Goal: Information Seeking & Learning: Check status

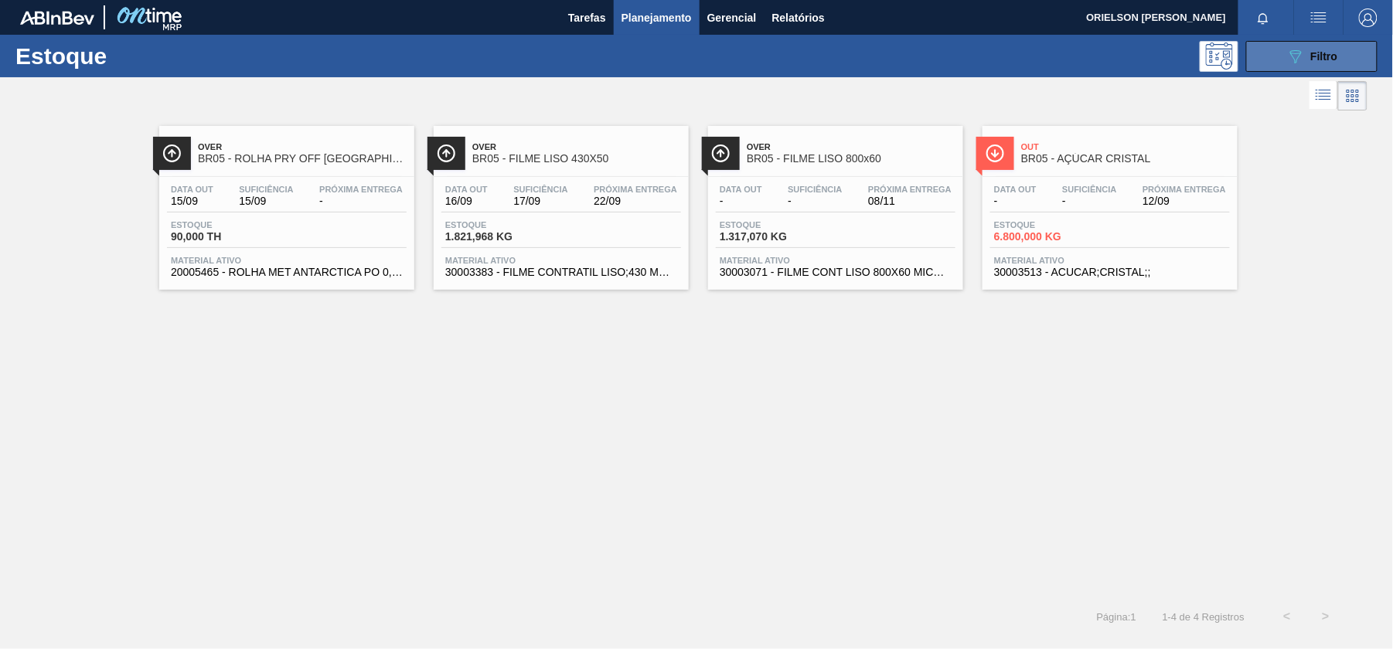
click at [1294, 56] on icon "089F7B8B-B2A5-4AFE-B5C0-19BA573D28AC" at bounding box center [1295, 56] width 19 height 19
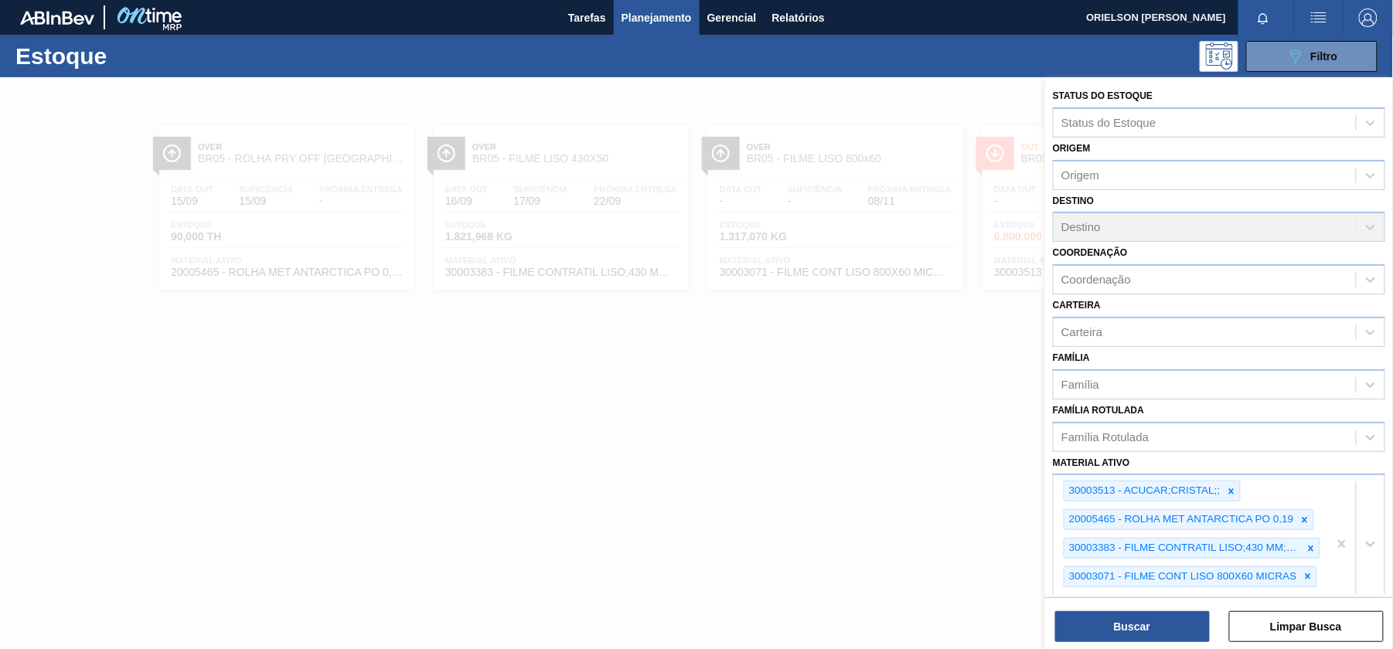
click at [1333, 595] on div "Status do Estoque Status do Estoque Origem Origem Destino Destino Coordenação C…" at bounding box center [1219, 364] width 348 height 575
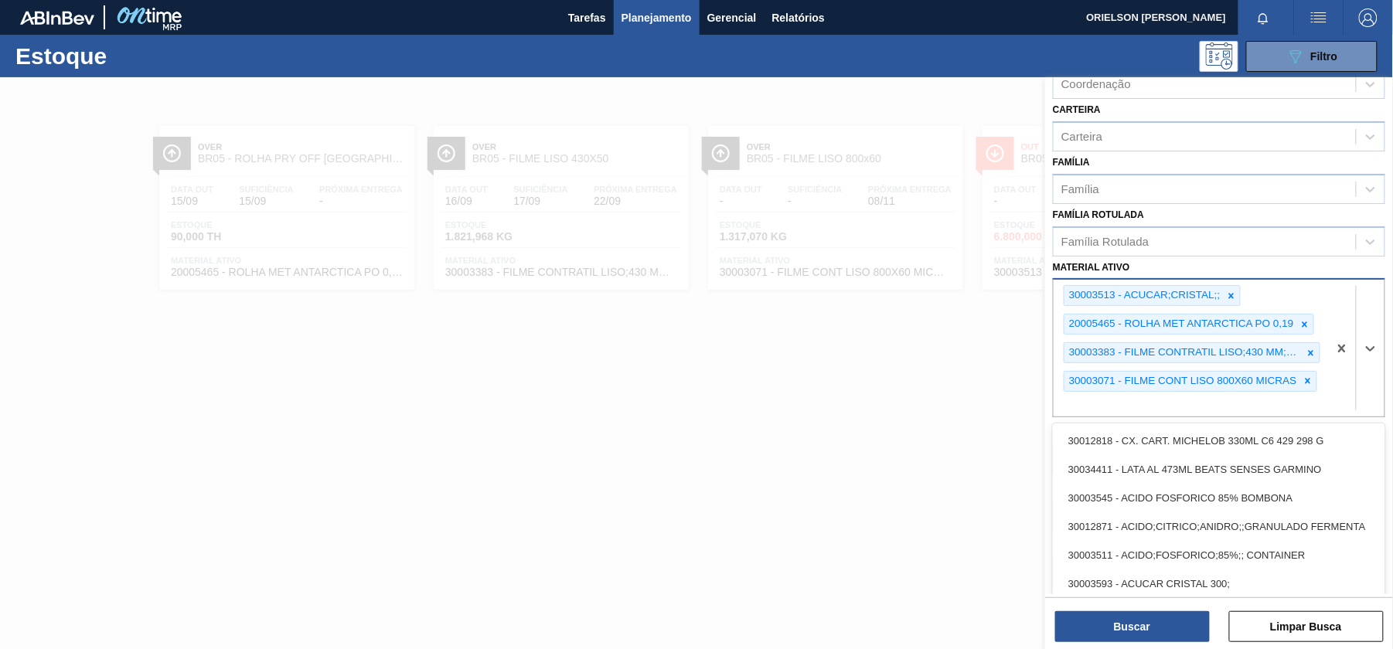
click at [1204, 402] on div "30003513 - ACUCAR;CRISTAL;; 20005465 - ROLHA MET ANTARCTICA PO 0,19 30003383 - …" at bounding box center [1191, 348] width 274 height 137
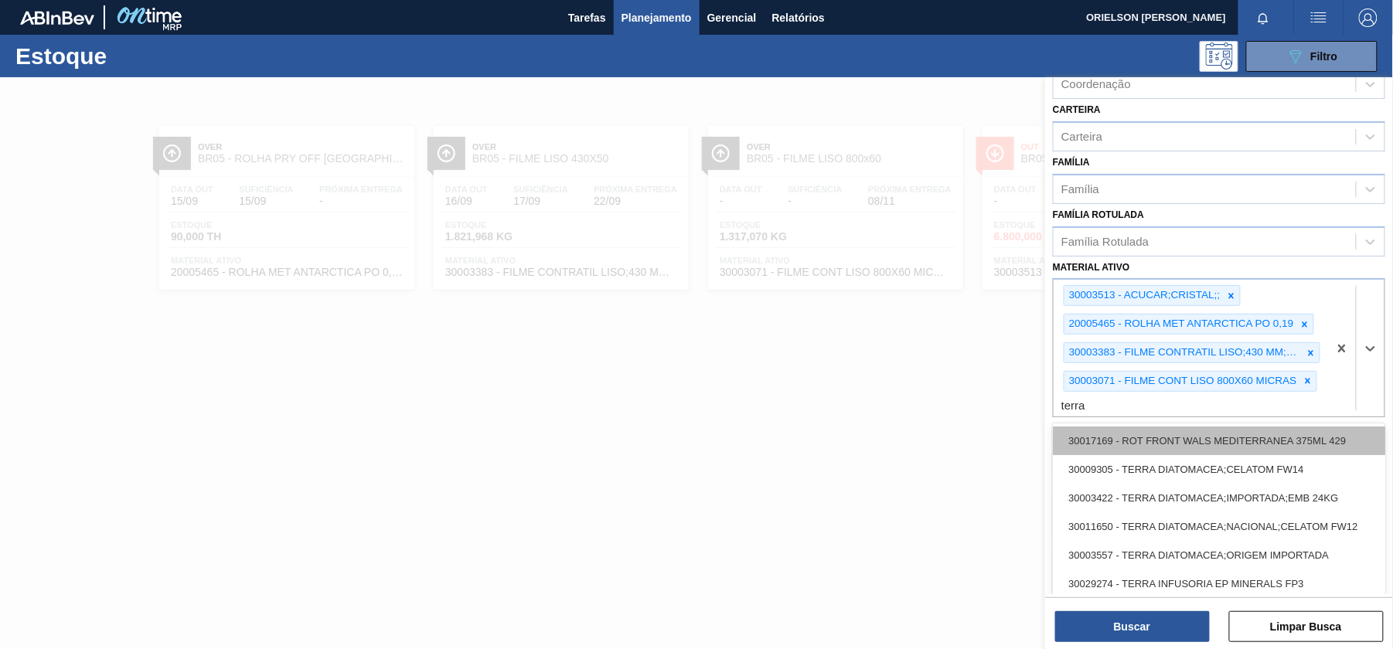
type ativo "terra"
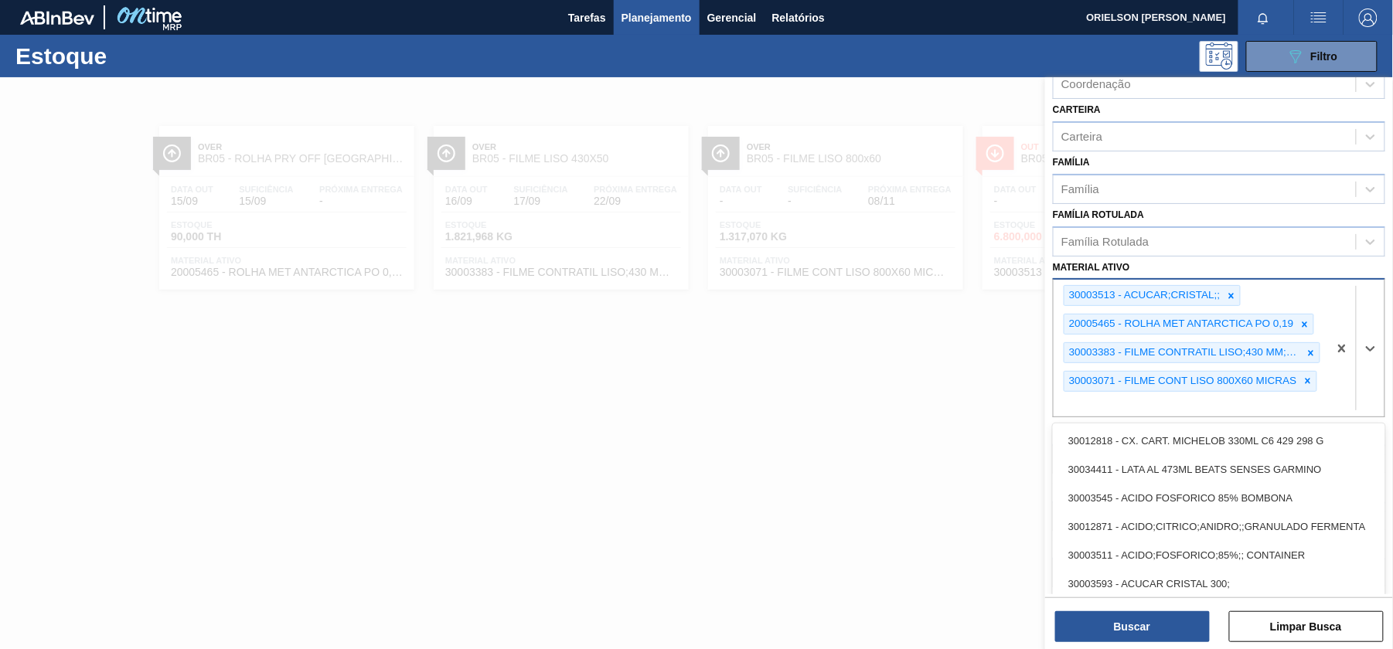
click at [1098, 406] on div "30003513 - ACUCAR;CRISTAL;; 20005465 - ROLHA MET ANTARCTICA PO 0,19 30003383 - …" at bounding box center [1191, 348] width 274 height 137
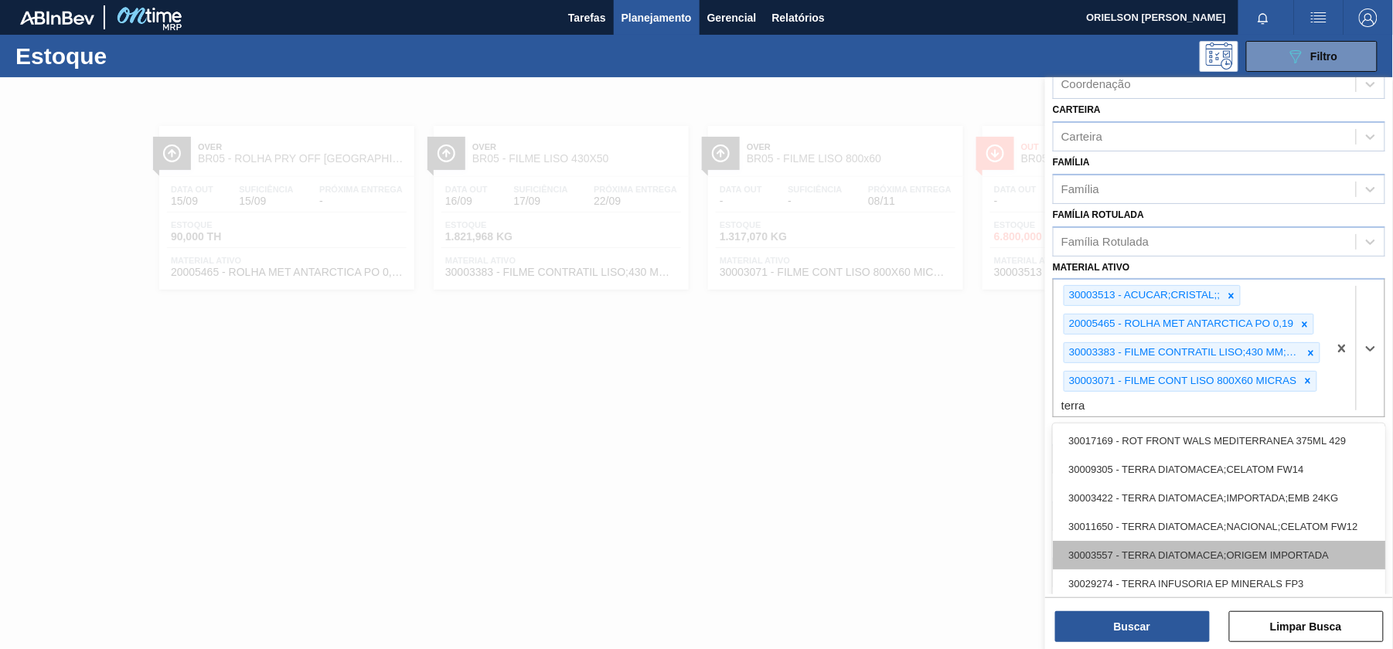
scroll to position [72, 0]
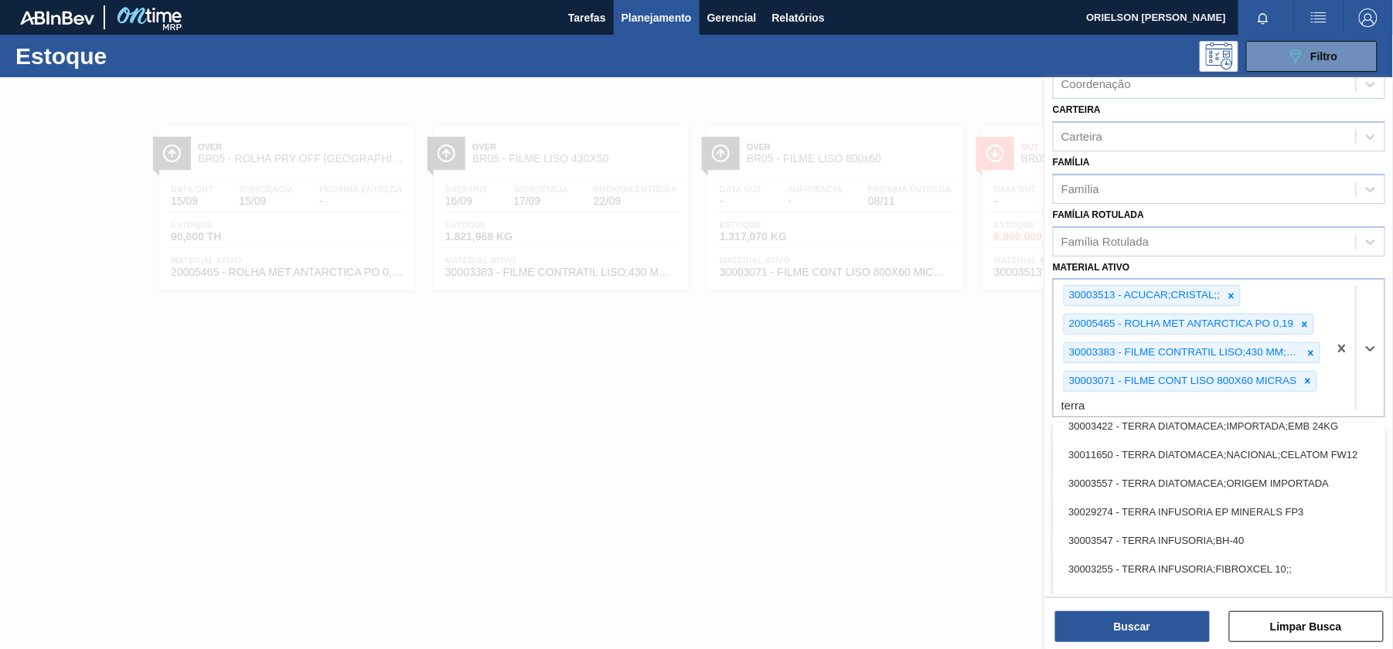
type ativo "terra"
click at [848, 492] on div at bounding box center [696, 401] width 1393 height 649
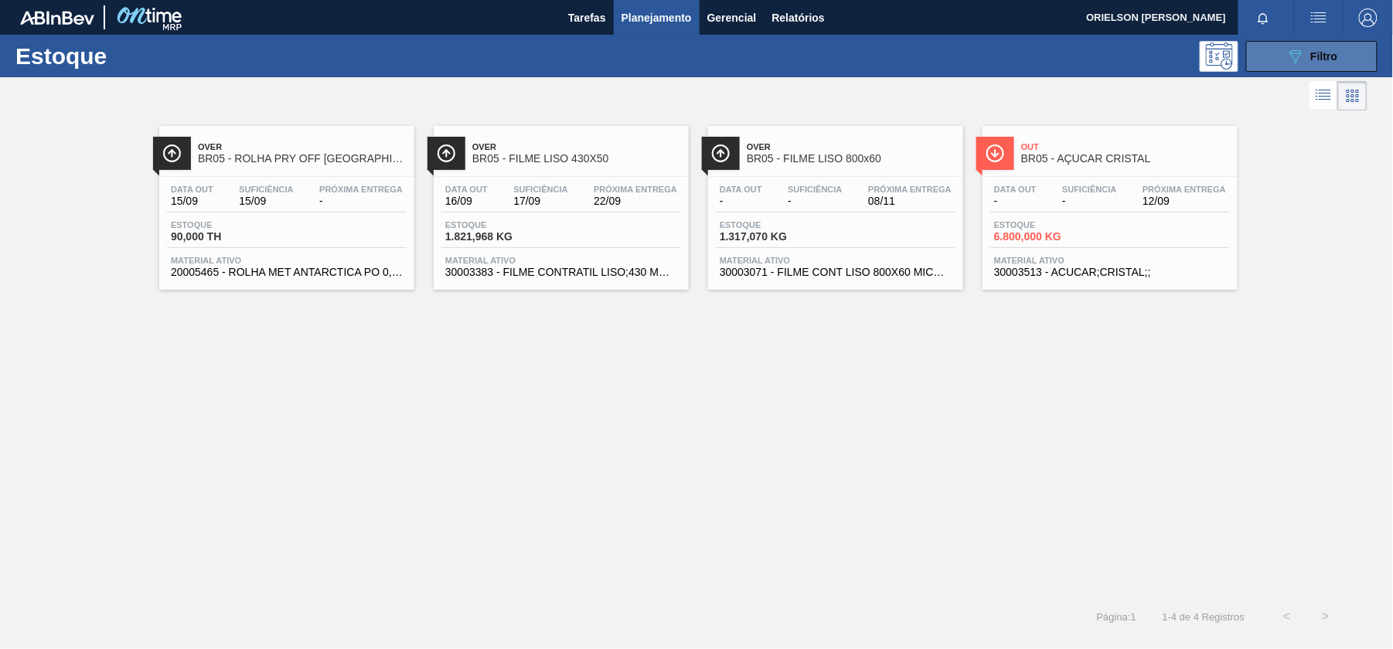
click at [1263, 63] on button "089F7B8B-B2A5-4AFE-B5C0-19BA573D28AC Filtro" at bounding box center [1311, 56] width 131 height 31
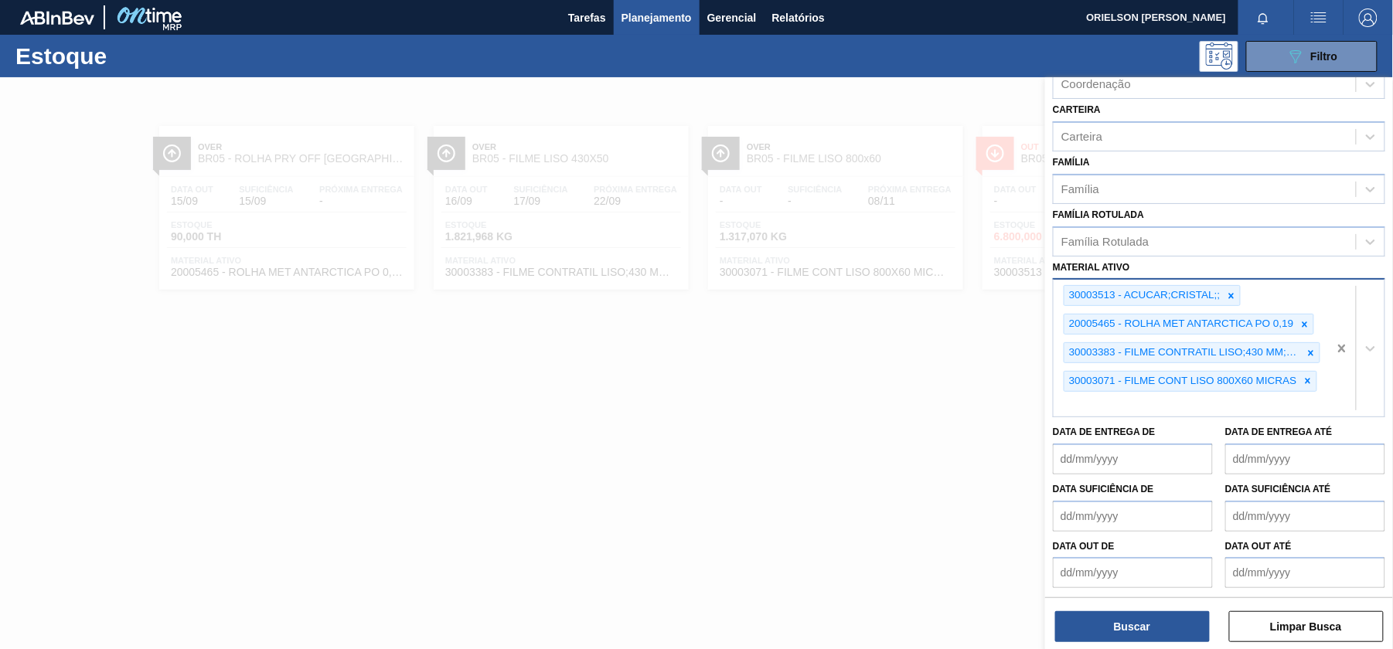
scroll to position [87, 0]
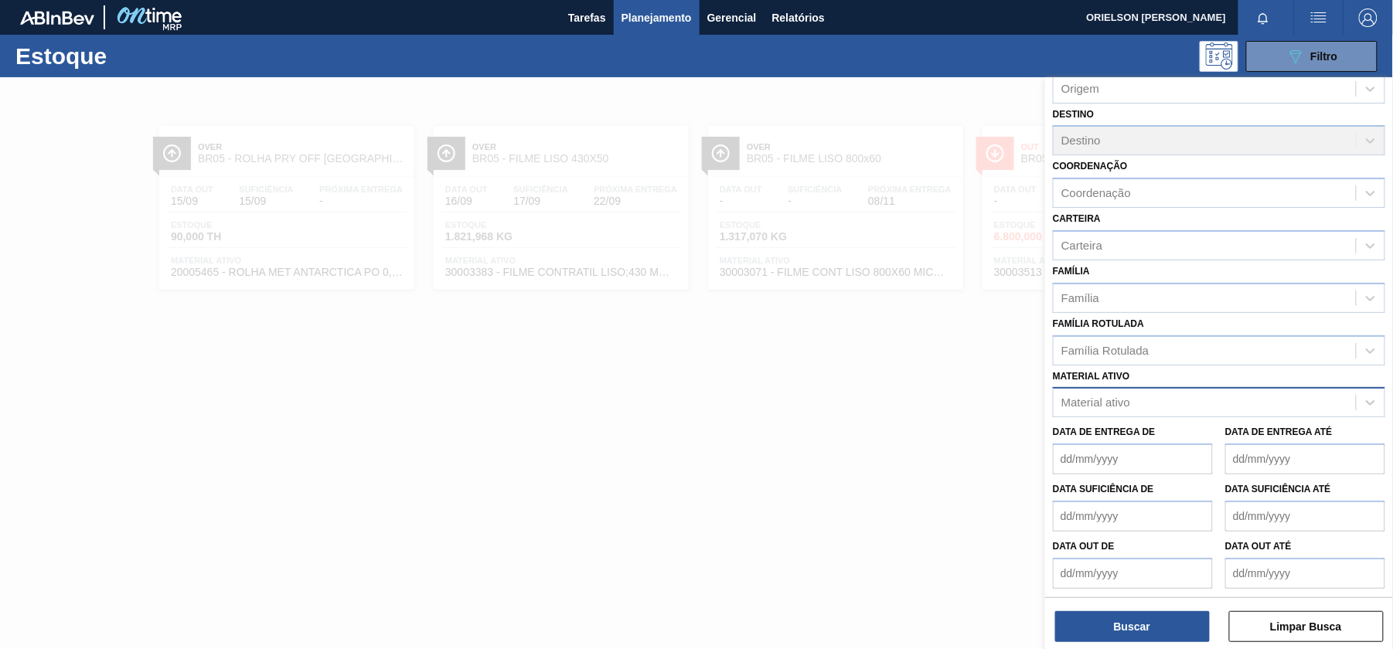
click at [1187, 325] on div "Família Rotulada Família Rotulada" at bounding box center [1219, 339] width 332 height 53
click at [1115, 300] on div "Família" at bounding box center [1205, 298] width 302 height 22
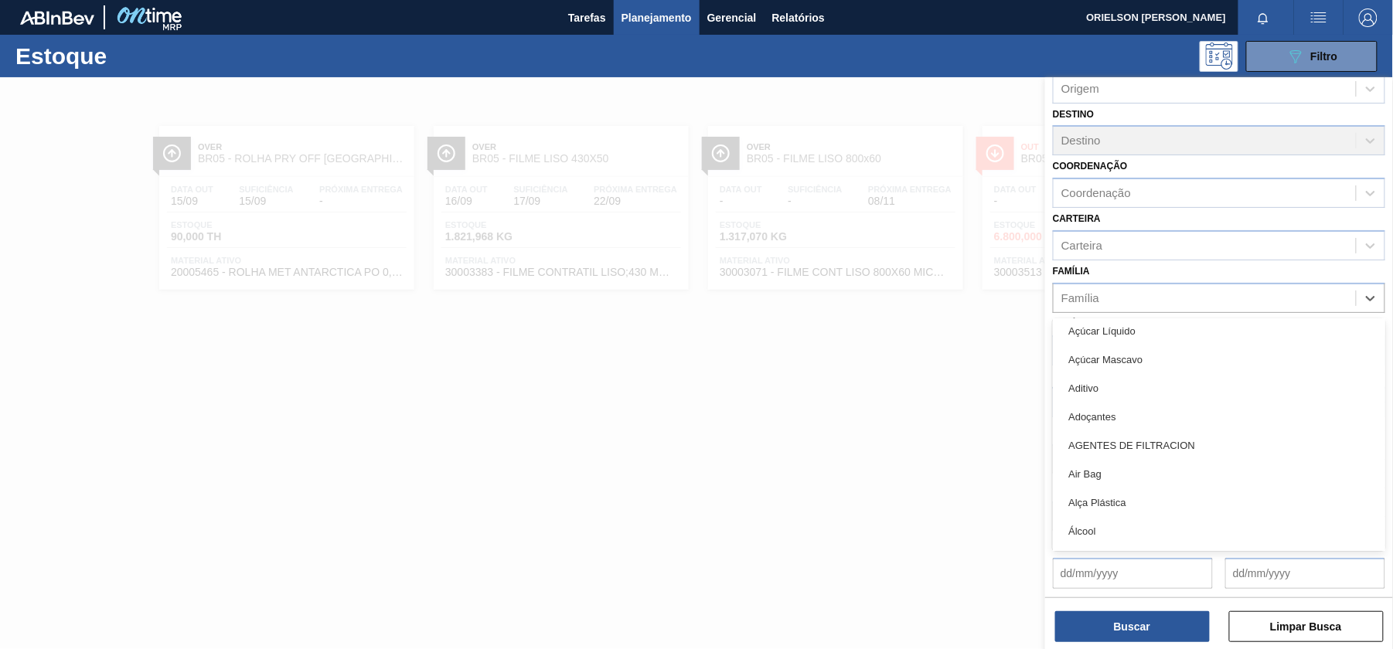
scroll to position [412, 0]
type input "ter"
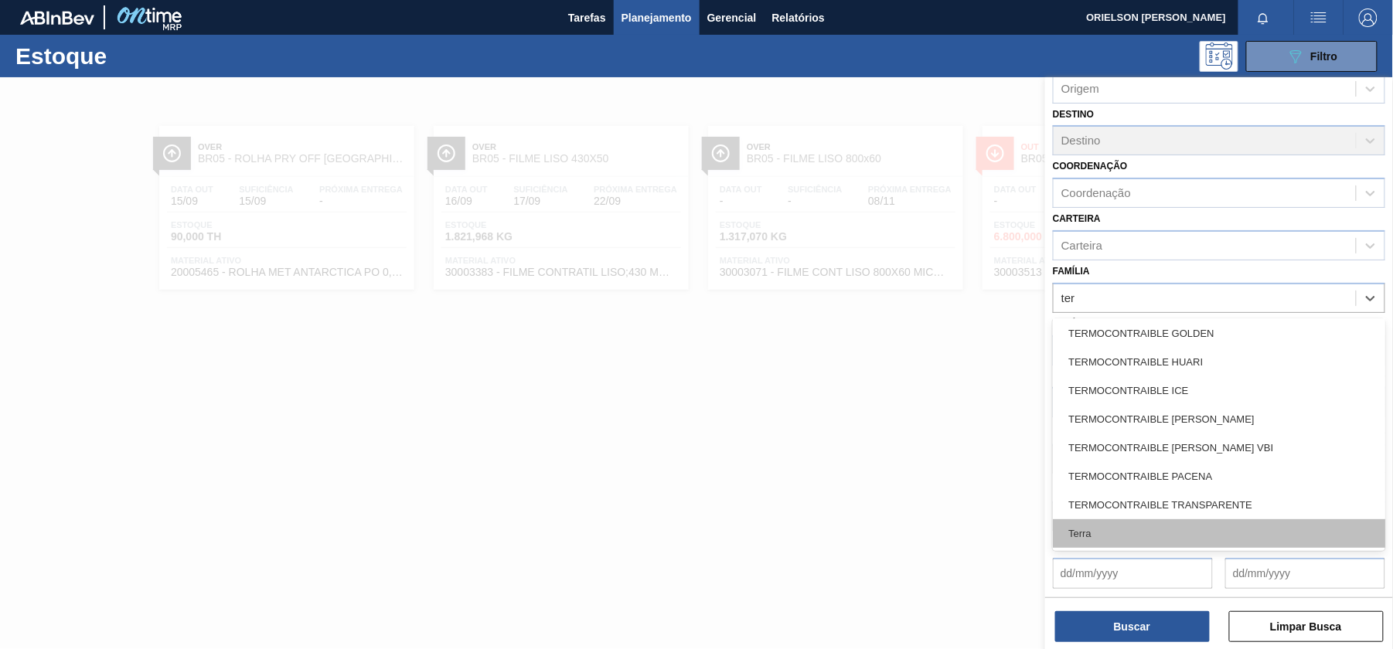
click at [1120, 533] on div "Terra" at bounding box center [1219, 533] width 332 height 29
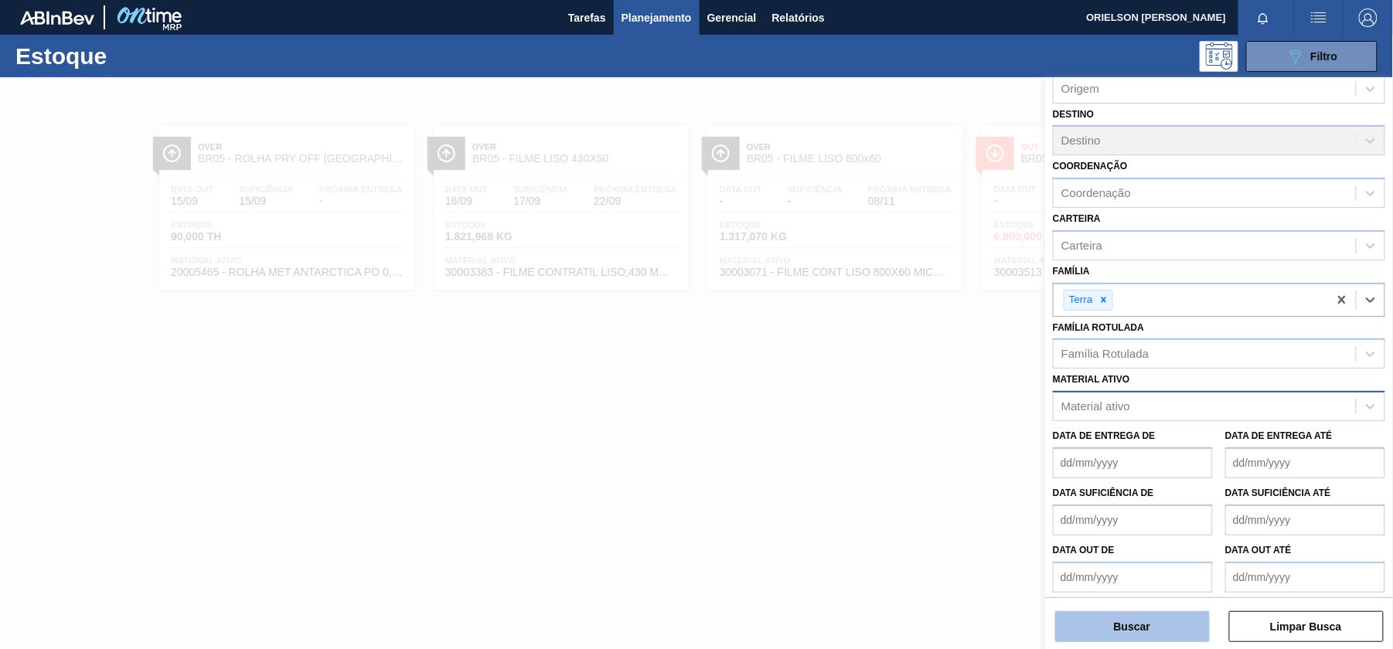
click at [1150, 619] on button "Buscar" at bounding box center [1132, 626] width 155 height 31
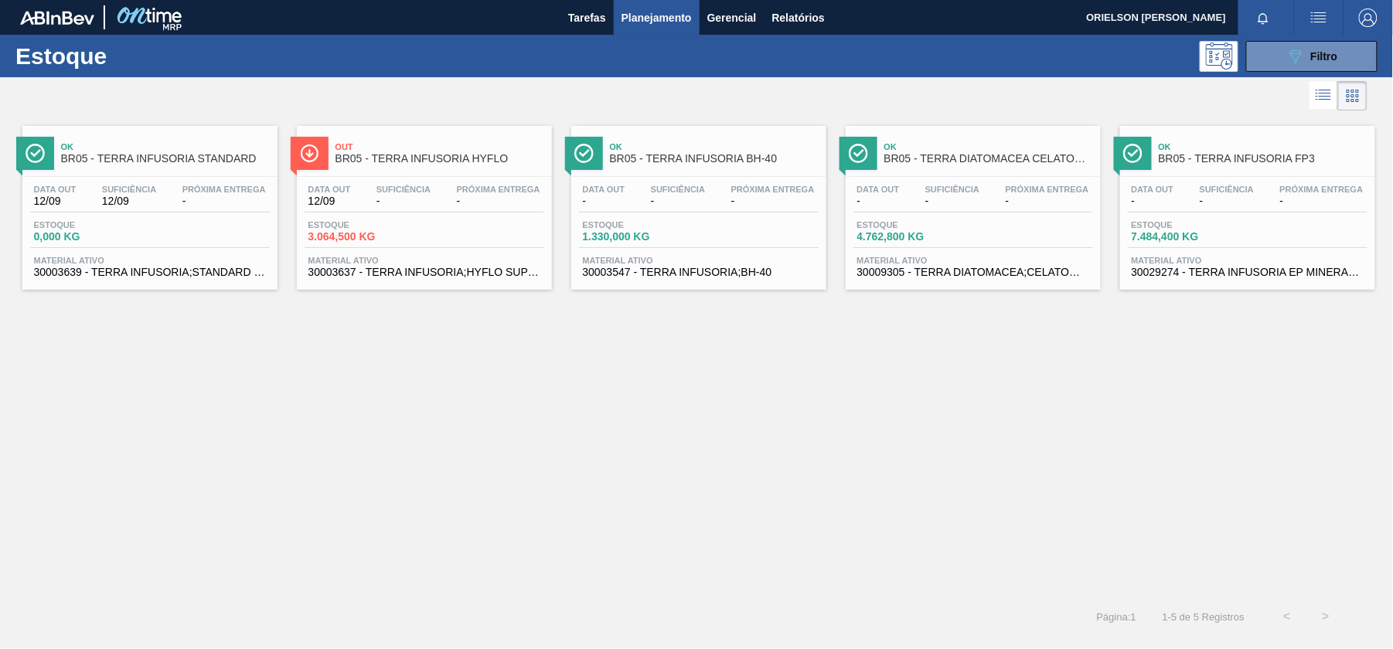
click at [340, 233] on span "3.064,500 KG" at bounding box center [362, 237] width 108 height 12
click at [478, 213] on div "Data out 12/09 Suficiência - Próxima Entrega - Estoque 3.064,500 KG Material at…" at bounding box center [424, 229] width 255 height 105
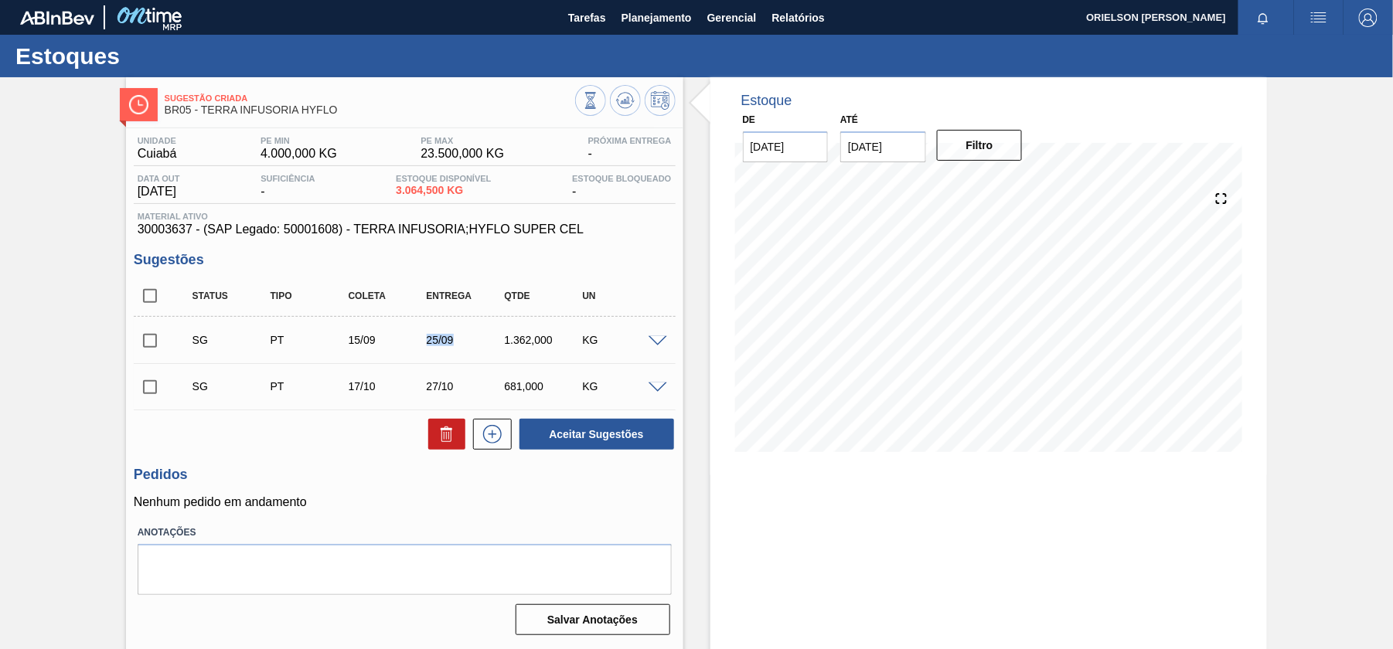
drag, startPoint x: 459, startPoint y: 343, endPoint x: 424, endPoint y: 332, distance: 37.2
click at [424, 332] on div "SG PT 15/09 25/09 1.362,000 KG" at bounding box center [416, 340] width 468 height 31
copy div "25/09"
click at [542, 220] on span "Material ativo" at bounding box center [405, 216] width 534 height 9
drag, startPoint x: 356, startPoint y: 229, endPoint x: 594, endPoint y: 238, distance: 238.2
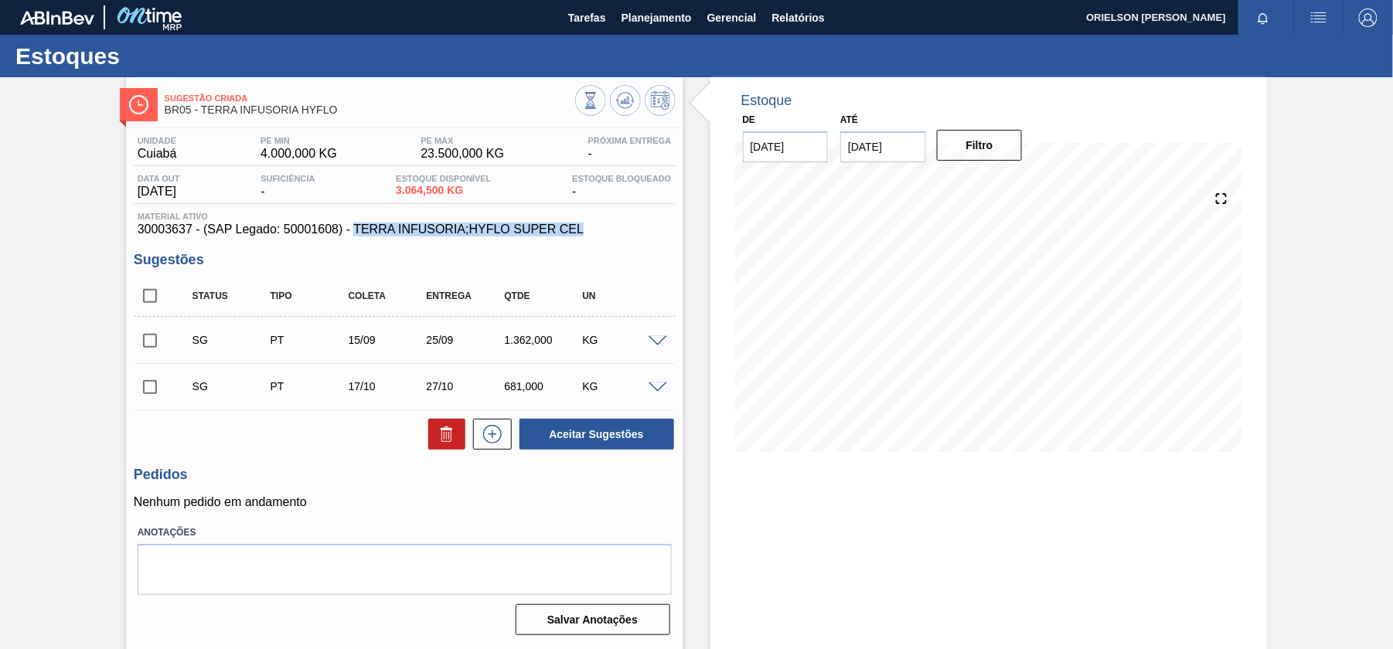
click at [594, 237] on span "30003637 - (SAP Legado: 50001608) - TERRA INFUSORIA;HYFLO SUPER CEL" at bounding box center [405, 230] width 534 height 14
copy span "TERRA INFUSORIA;HYFLO SUPER CEL"
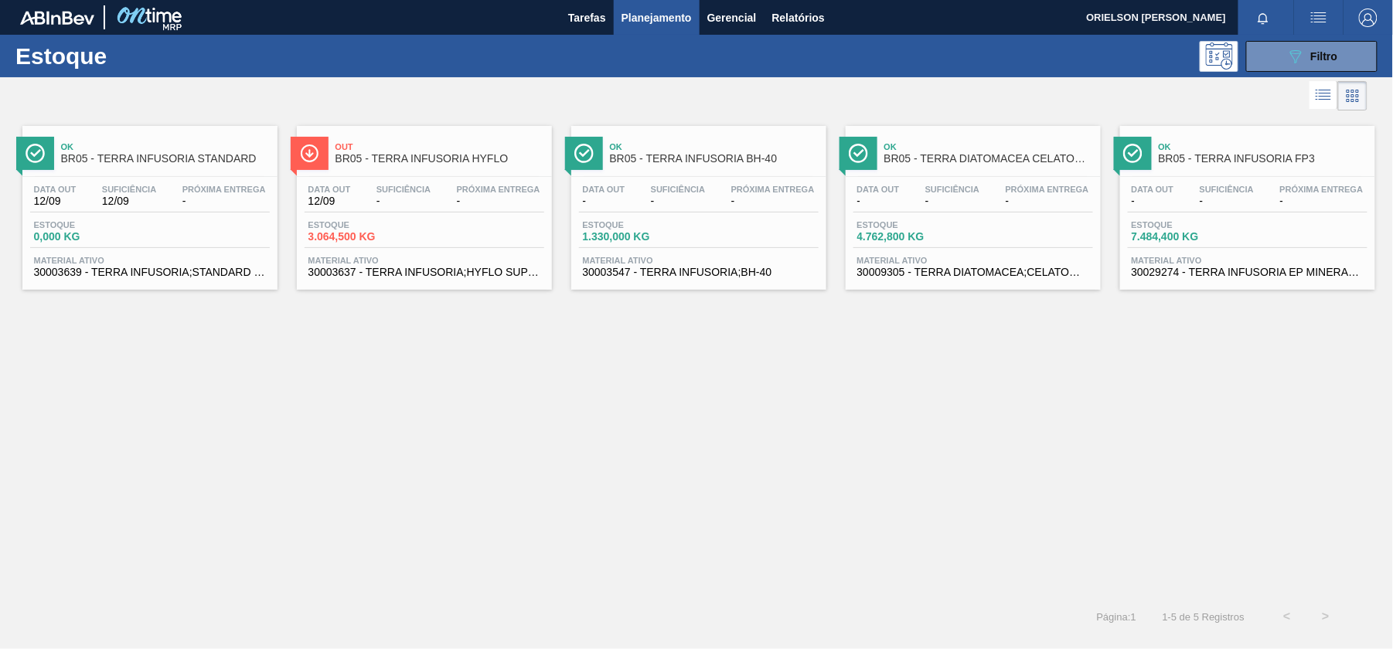
click at [203, 269] on span "30003639 - TERRA INFUSORIA;STANDARD SUPER CEL" at bounding box center [150, 273] width 232 height 12
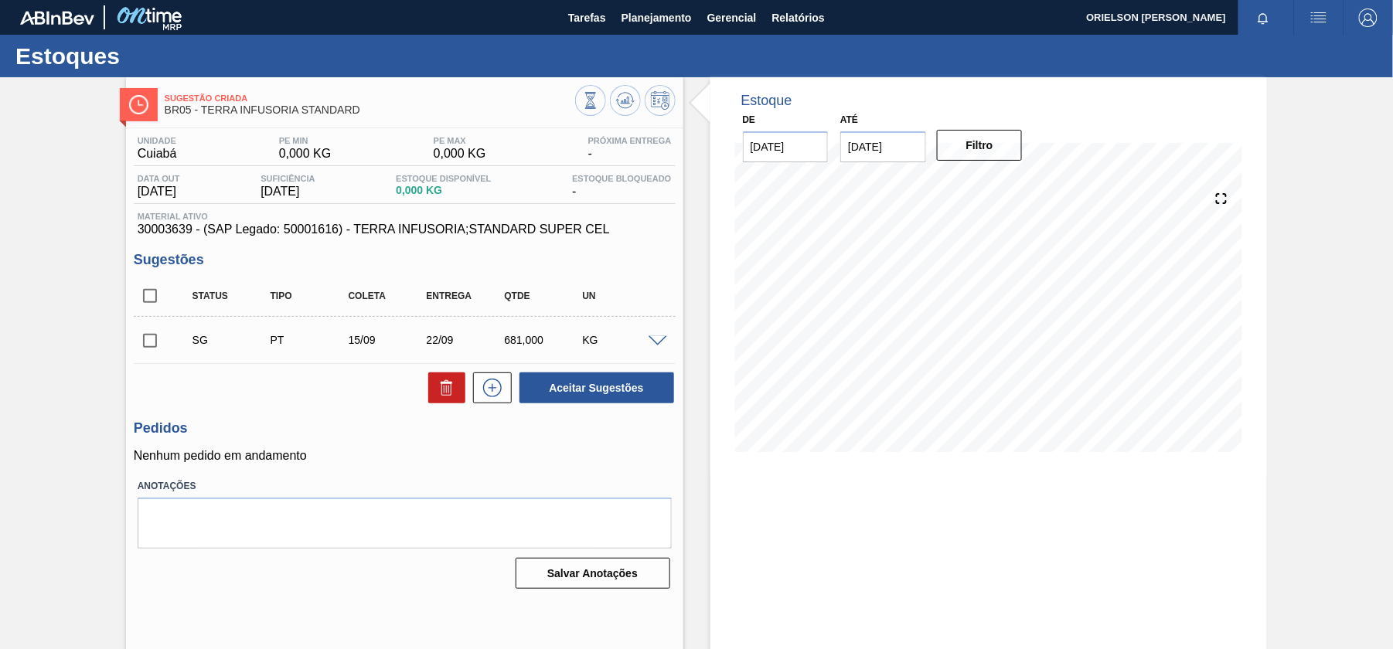
click at [369, 237] on div "Unidade Cuiabá PE MIN 0,000 KG PE MAX 0,000 KG Próxima Entrega - Data out [DATE…" at bounding box center [404, 361] width 557 height 466
click at [365, 230] on span "30003639 - (SAP Legado: 50001616) - TERRA INFUSORIA;STANDARD SUPER CEL" at bounding box center [405, 230] width 534 height 14
drag, startPoint x: 356, startPoint y: 230, endPoint x: 601, endPoint y: 240, distance: 246.0
click at [601, 240] on div "Unidade Cuiabá PE MIN 0,000 KG PE MAX 0,000 KG Próxima Entrega - Data out [DATE…" at bounding box center [404, 361] width 557 height 466
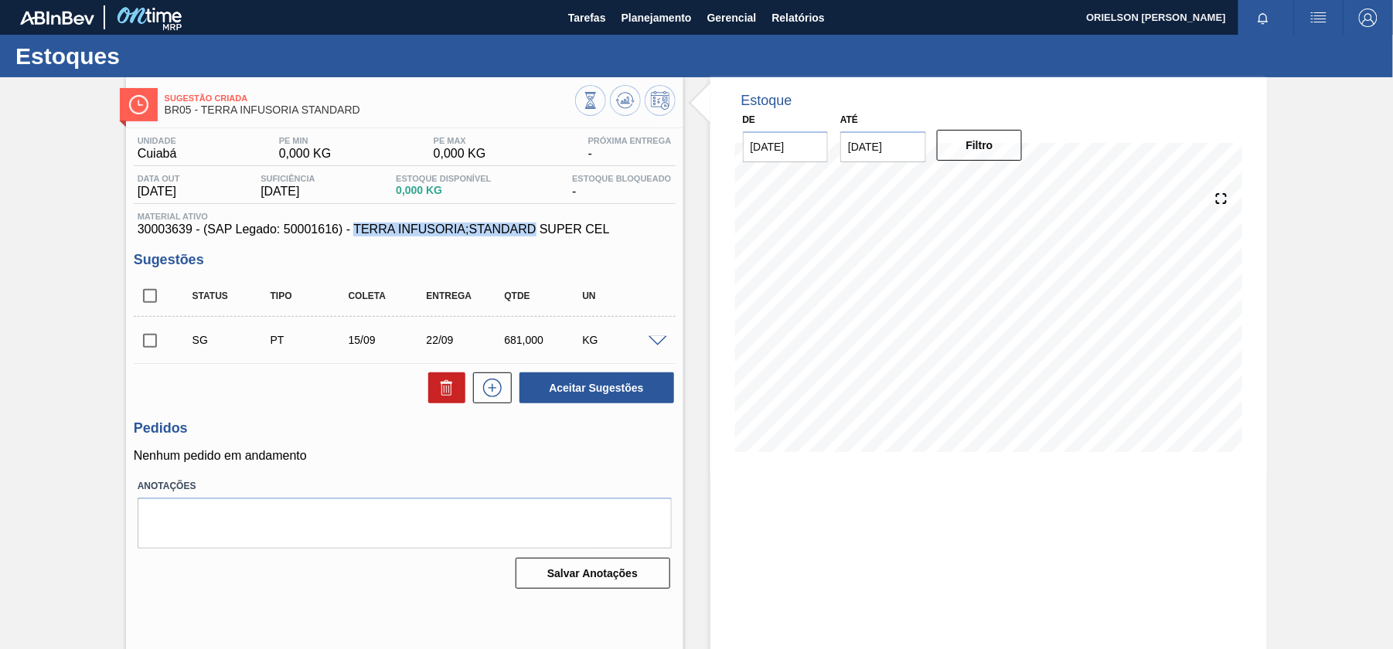
drag, startPoint x: 352, startPoint y: 230, endPoint x: 533, endPoint y: 229, distance: 180.9
click at [533, 229] on span "30003639 - (SAP Legado: 50001616) - TERRA INFUSORIA;STANDARD SUPER CEL" at bounding box center [405, 230] width 534 height 14
copy span "TERRA INFUSORIA;STANDARD"
